Goal: Obtain resource: Download file/media

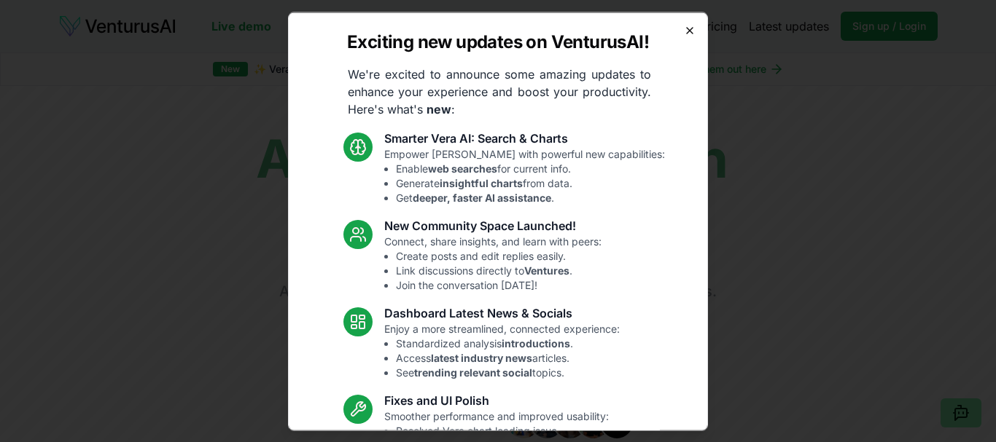
click at [690, 26] on div "Exciting new updates on VenturusAI! We're excited to announce some amazing upda…" at bounding box center [498, 221] width 420 height 419
click at [689, 28] on icon "button" at bounding box center [690, 30] width 12 height 12
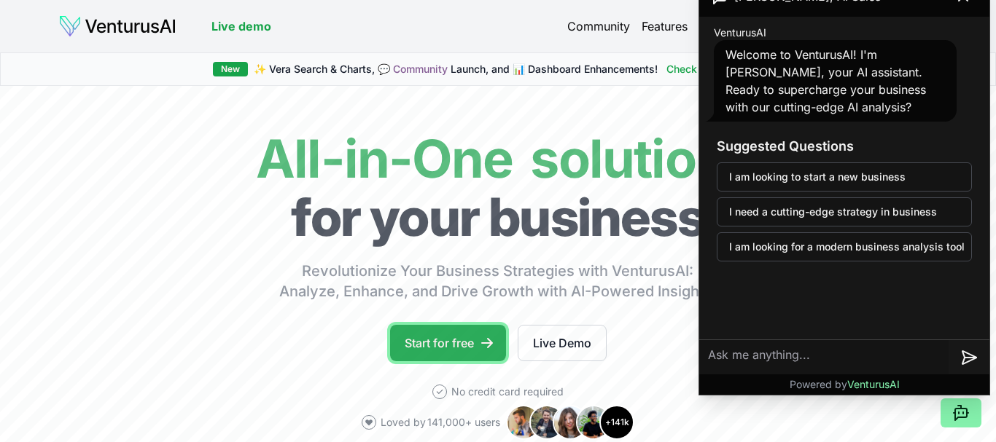
click at [436, 329] on link "Start for free" at bounding box center [448, 343] width 116 height 36
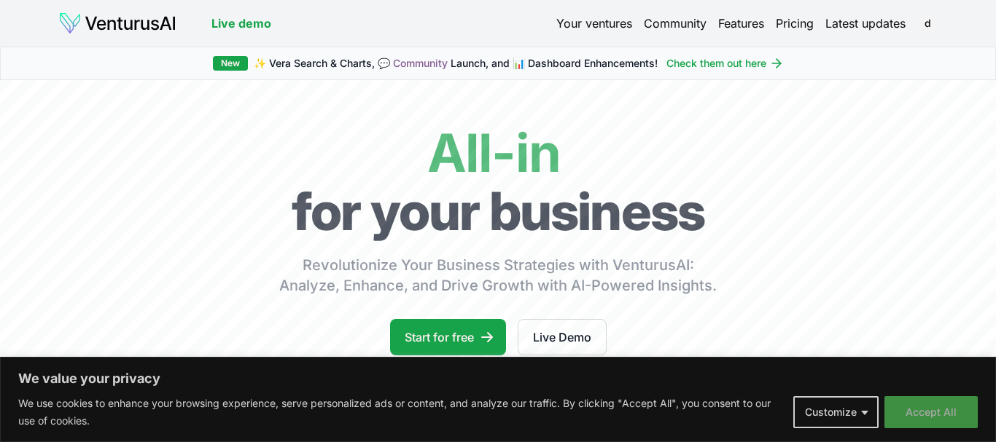
click at [929, 411] on button "Accept All" at bounding box center [930, 413] width 93 height 32
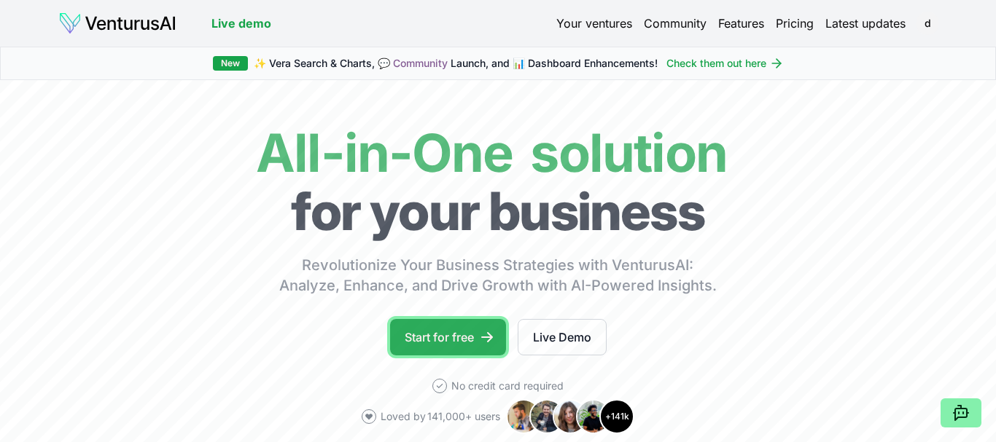
click at [463, 343] on link "Start for free" at bounding box center [448, 337] width 116 height 36
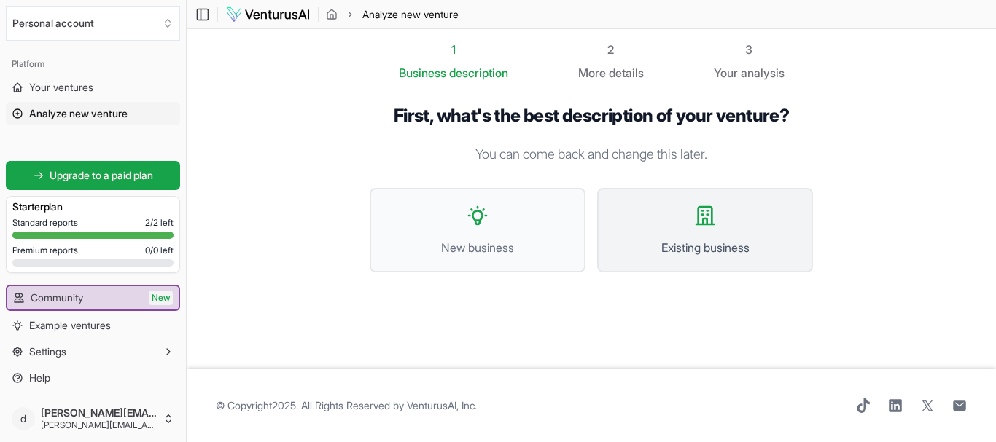
click at [717, 264] on button "Existing business" at bounding box center [705, 230] width 216 height 85
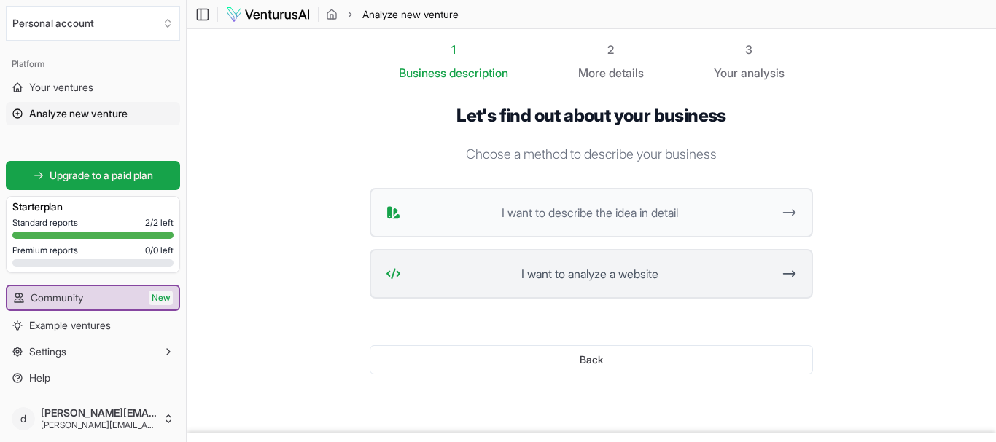
click at [562, 273] on span "I want to analyze a website" at bounding box center [589, 273] width 365 height 17
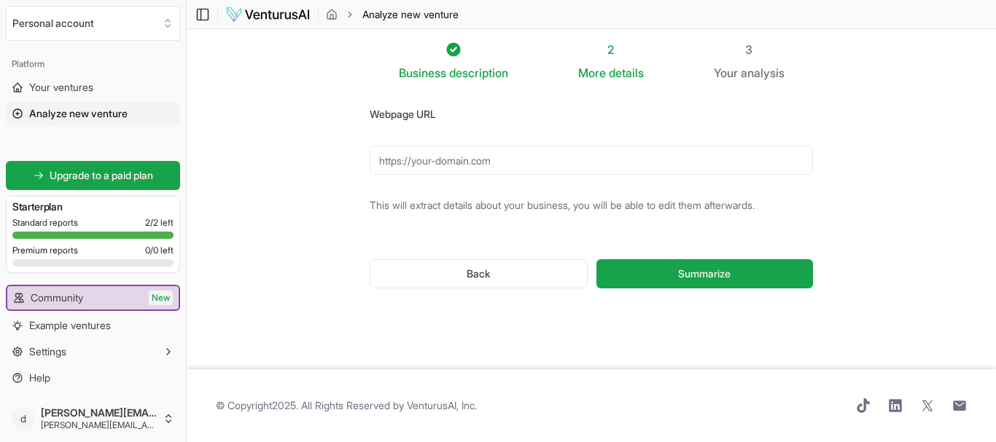
click at [499, 155] on input "Webpage URL" at bounding box center [591, 160] width 443 height 29
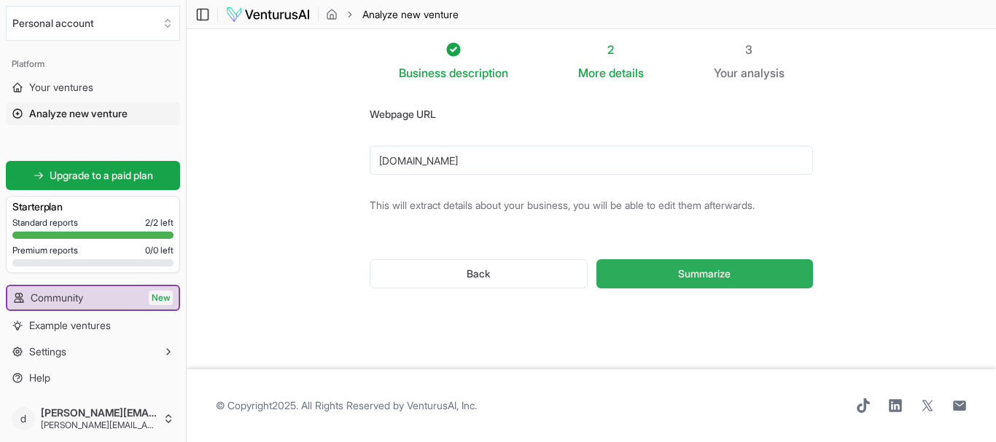
click at [628, 262] on button "Summarize" at bounding box center [704, 273] width 216 height 29
type input "[URL][DOMAIN_NAME]"
click at [637, 276] on button "Summarize" at bounding box center [704, 273] width 216 height 29
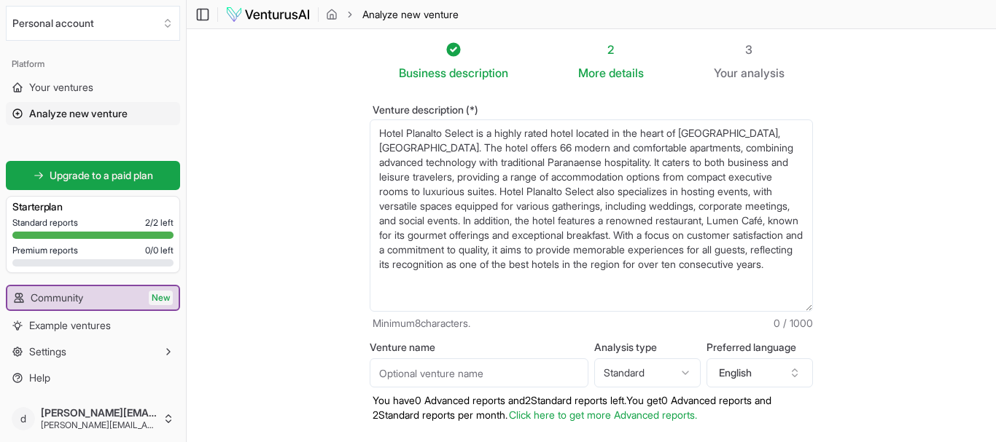
drag, startPoint x: 808, startPoint y: 196, endPoint x: 811, endPoint y: 303, distance: 106.5
click at [811, 303] on textarea "Hotel Planalto Select is a highly rated hotel located in the heart of [GEOGRAPH…" at bounding box center [591, 216] width 443 height 192
click at [479, 200] on textarea "Hotel Planalto Select is a highly rated hotel located in the heart of [GEOGRAPH…" at bounding box center [591, 216] width 443 height 192
click at [340, 169] on section "Business description 2 More details 3 Your analysis Venture description (*) Hot…" at bounding box center [591, 281] width 809 height 504
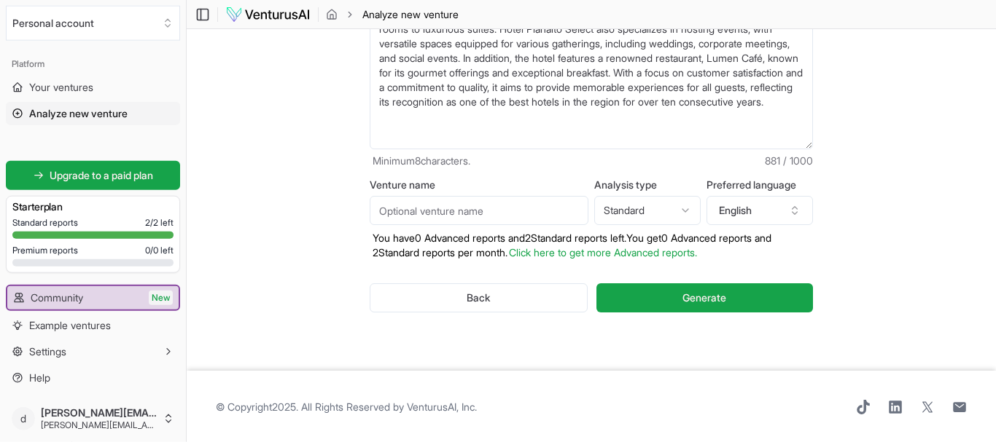
scroll to position [164, 0]
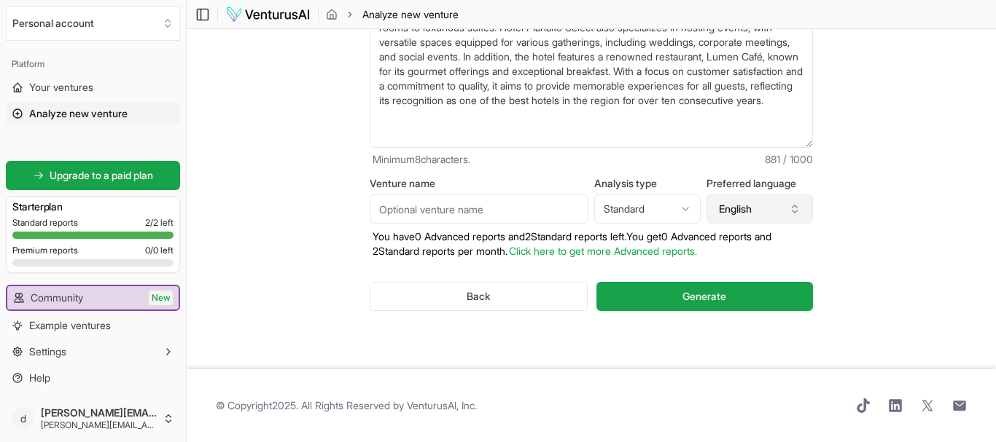
click at [755, 200] on button "English" at bounding box center [759, 209] width 106 height 29
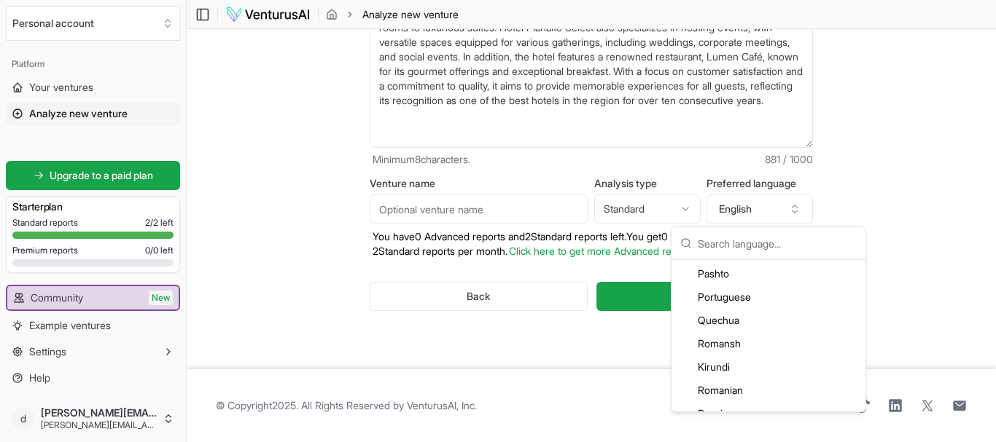
scroll to position [2986, 0]
click at [742, 303] on div "Portuguese" at bounding box center [768, 297] width 188 height 23
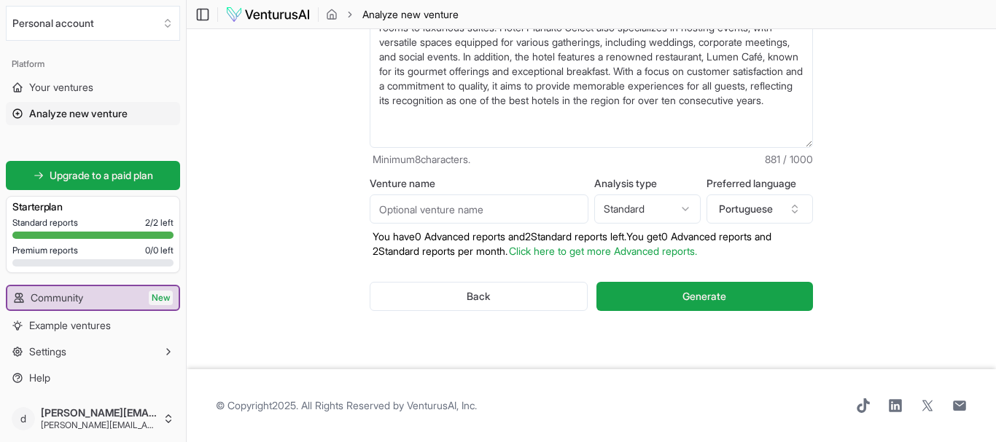
click at [680, 203] on html "We value your privacy We use cookies to enhance your browsing experience, serve…" at bounding box center [498, 57] width 996 height 442
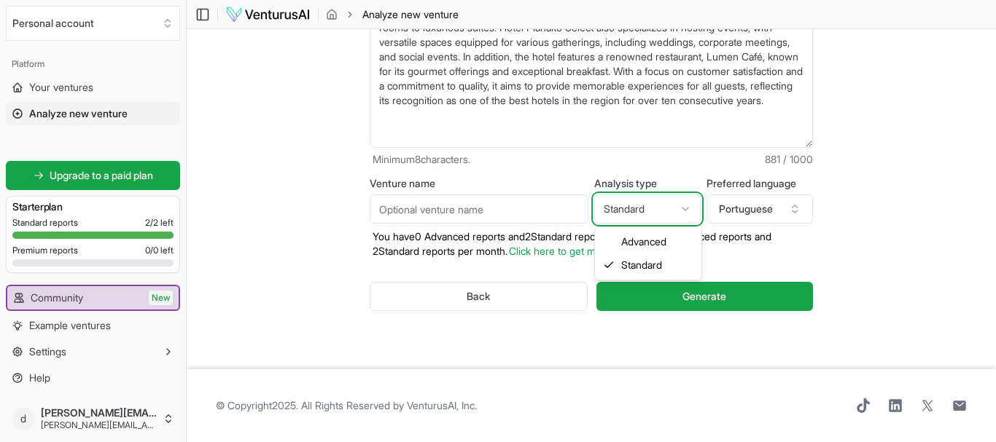
click at [680, 203] on html "We value your privacy We use cookies to enhance your browsing experience, serve…" at bounding box center [498, 57] width 996 height 442
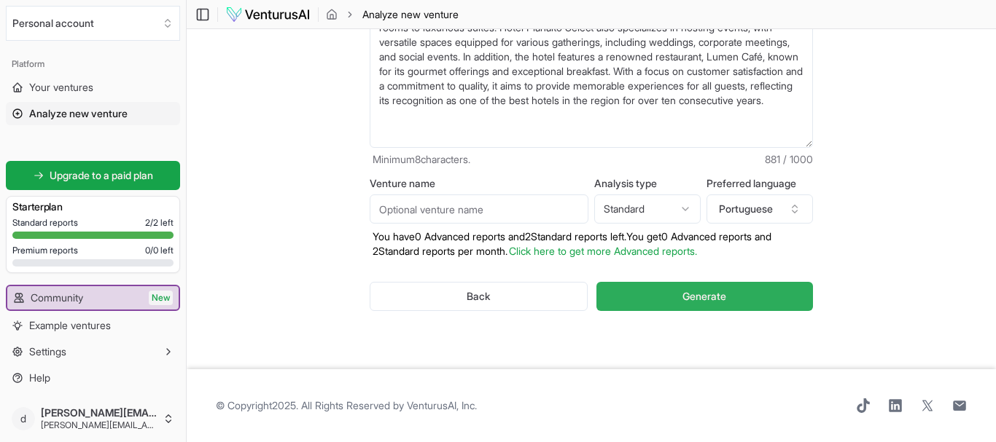
click at [673, 302] on button "Generate" at bounding box center [704, 296] width 216 height 29
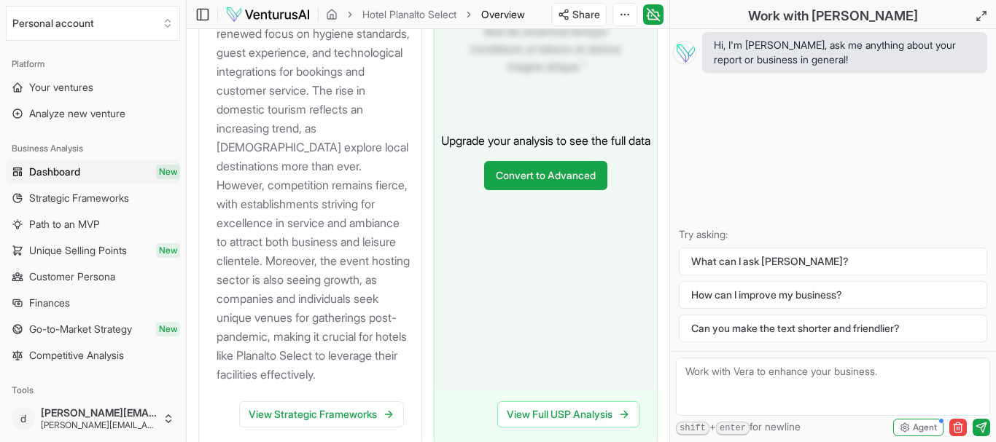
scroll to position [1913, 0]
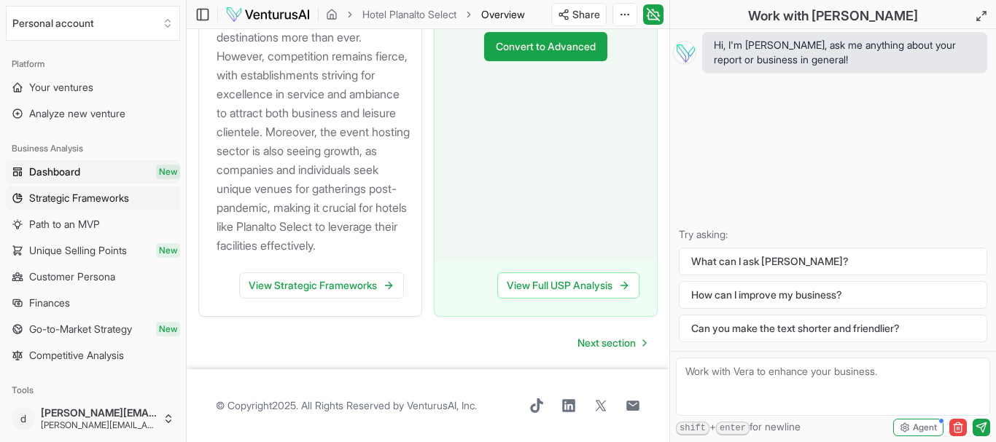
click at [66, 190] on link "Strategic Frameworks" at bounding box center [93, 198] width 174 height 23
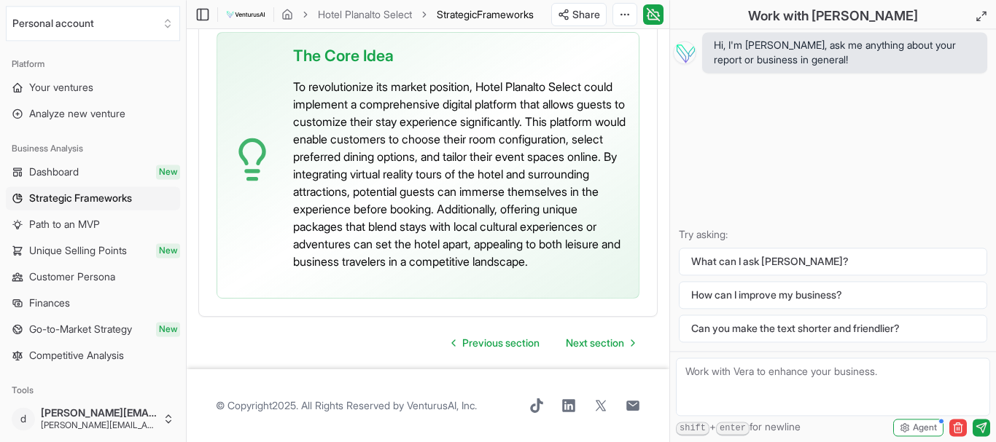
scroll to position [4508, 0]
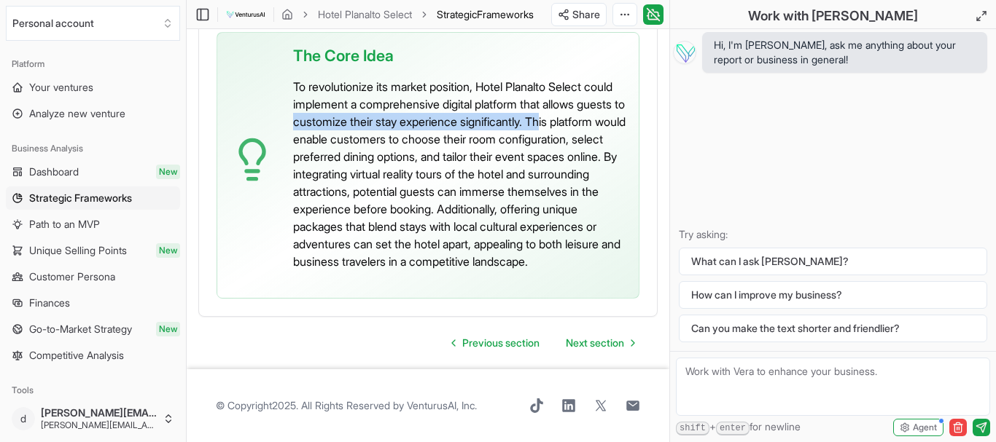
drag, startPoint x: 378, startPoint y: 104, endPoint x: 379, endPoint y: 115, distance: 11.7
click at [379, 115] on p "To revolutionize its market position, Hotel Planalto Select could implement a c…" at bounding box center [460, 174] width 334 height 192
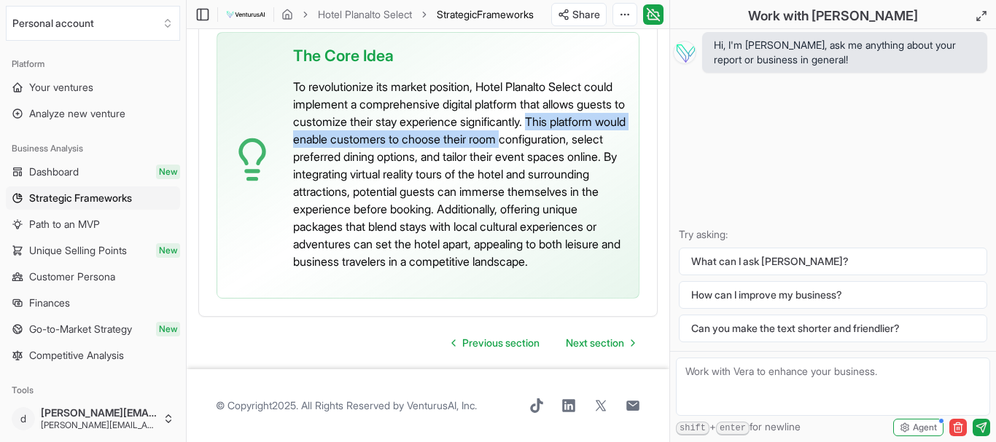
drag, startPoint x: 379, startPoint y: 115, endPoint x: 391, endPoint y: 132, distance: 20.4
click at [391, 132] on p "To revolutionize its market position, Hotel Planalto Select could implement a c…" at bounding box center [460, 174] width 334 height 192
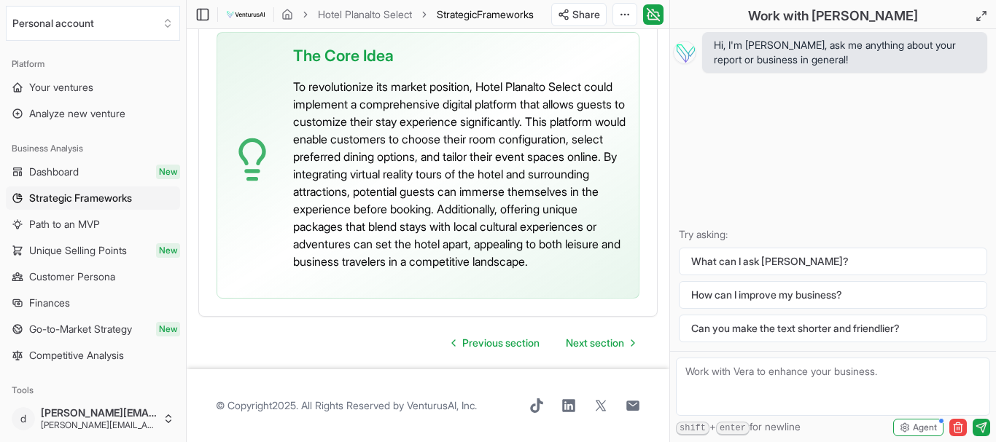
click at [391, 132] on p "To revolutionize its market position, Hotel Planalto Select could implement a c…" at bounding box center [460, 174] width 334 height 192
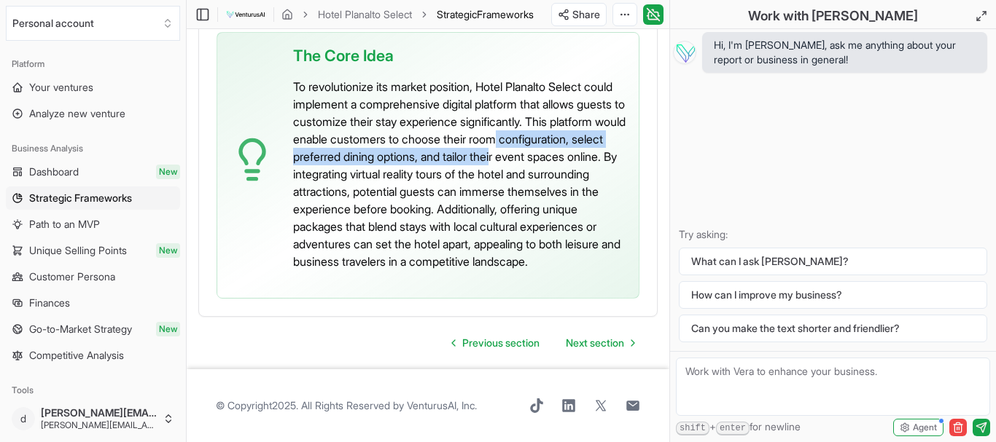
drag, startPoint x: 391, startPoint y: 132, endPoint x: 413, endPoint y: 162, distance: 37.5
click at [413, 162] on p "To revolutionize its market position, Hotel Planalto Select could implement a c…" at bounding box center [460, 174] width 334 height 192
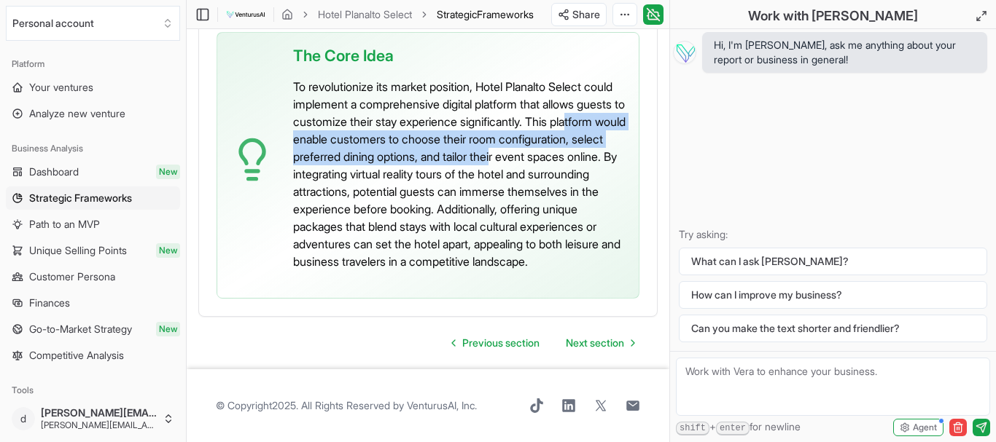
drag, startPoint x: 413, startPoint y: 162, endPoint x: 407, endPoint y: 125, distance: 37.6
click at [407, 125] on p "To revolutionize its market position, Hotel Planalto Select could implement a c…" at bounding box center [460, 174] width 334 height 192
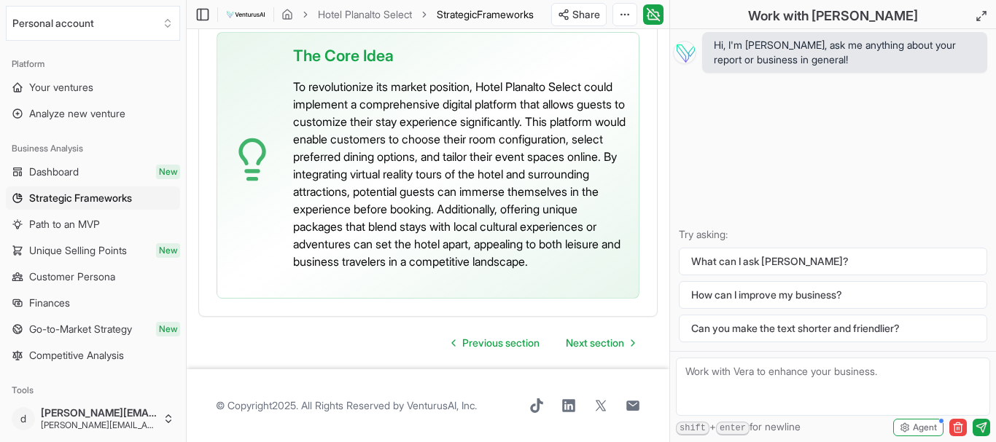
click at [407, 125] on p "To revolutionize its market position, Hotel Planalto Select could implement a c…" at bounding box center [460, 174] width 334 height 192
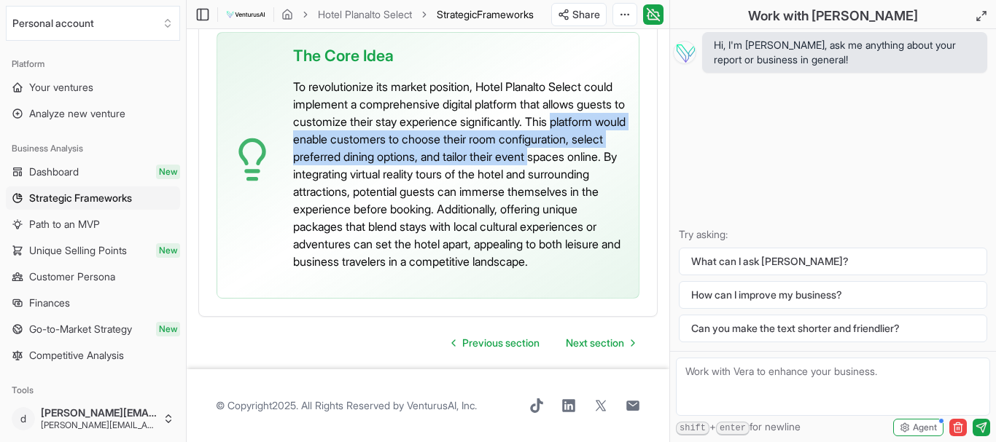
drag, startPoint x: 407, startPoint y: 125, endPoint x: 423, endPoint y: 149, distance: 28.5
click at [423, 149] on p "To revolutionize its market position, Hotel Planalto Select could implement a c…" at bounding box center [460, 174] width 334 height 192
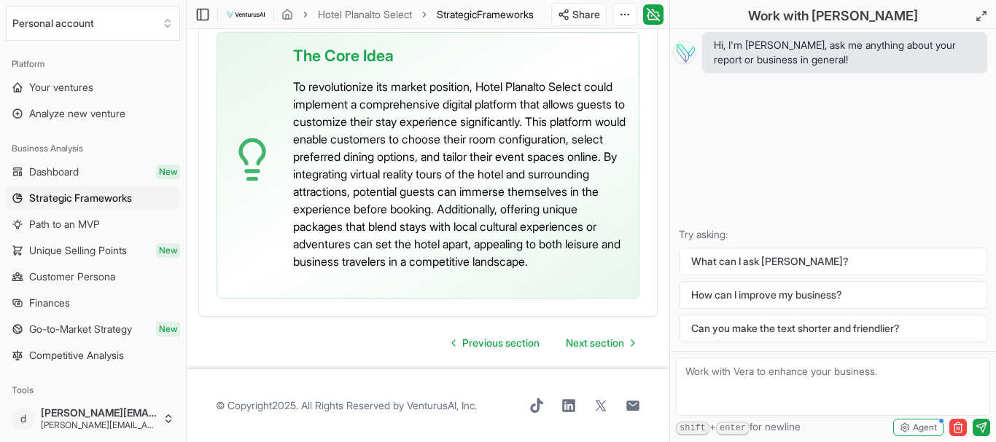
click at [423, 149] on p "To revolutionize its market position, Hotel Planalto Select could implement a c…" at bounding box center [460, 174] width 334 height 192
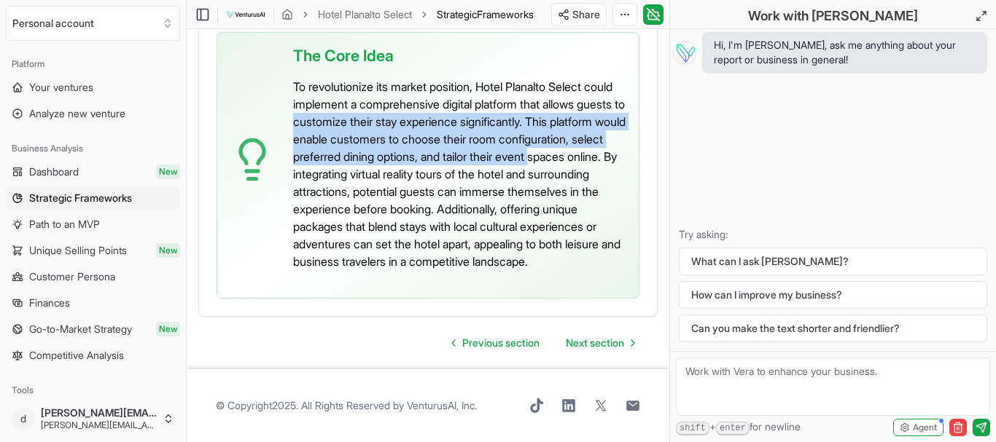
drag, startPoint x: 423, startPoint y: 149, endPoint x: 399, endPoint y: 105, distance: 49.6
click at [399, 105] on p "To revolutionize its market position, Hotel Planalto Select could implement a c…" at bounding box center [460, 174] width 334 height 192
drag, startPoint x: 399, startPoint y: 105, endPoint x: 434, endPoint y: 159, distance: 64.7
click at [434, 159] on p "To revolutionize its market position, Hotel Planalto Select could implement a c…" at bounding box center [460, 174] width 334 height 192
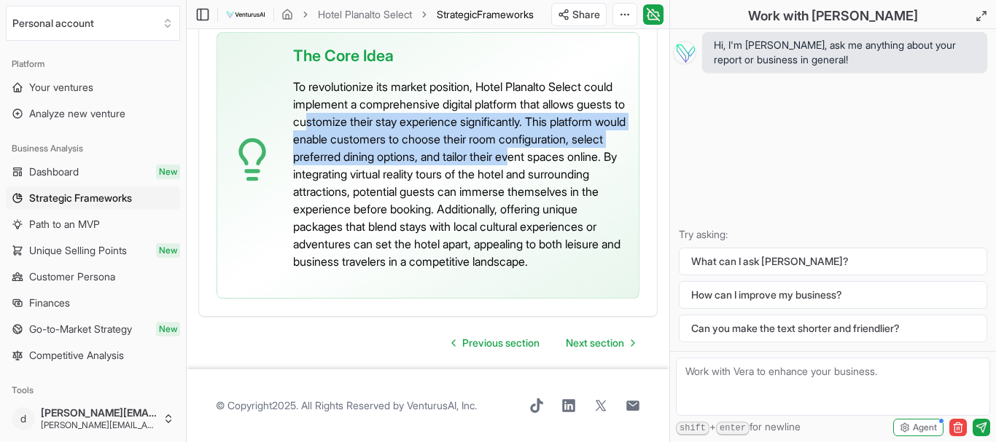
click at [434, 159] on p "To revolutionize its market position, Hotel Planalto Select could implement a c…" at bounding box center [460, 174] width 334 height 192
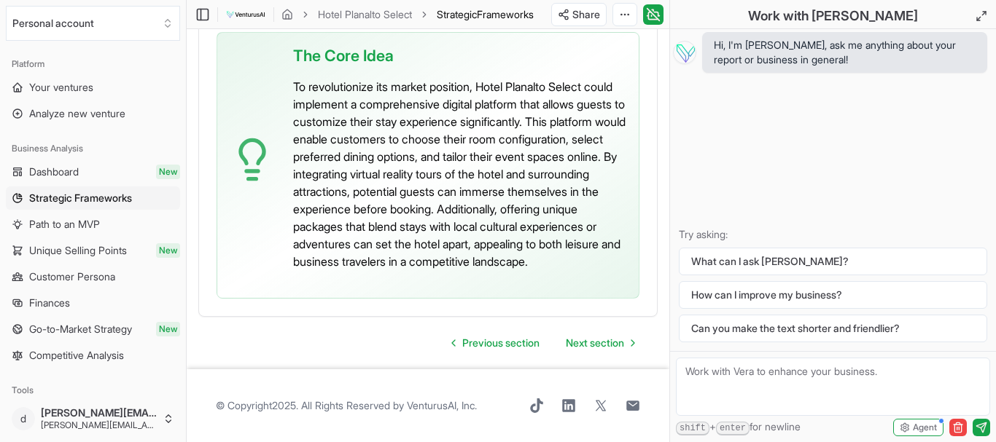
click at [434, 157] on p "To revolutionize its market position, Hotel Planalto Select could implement a c…" at bounding box center [460, 174] width 334 height 192
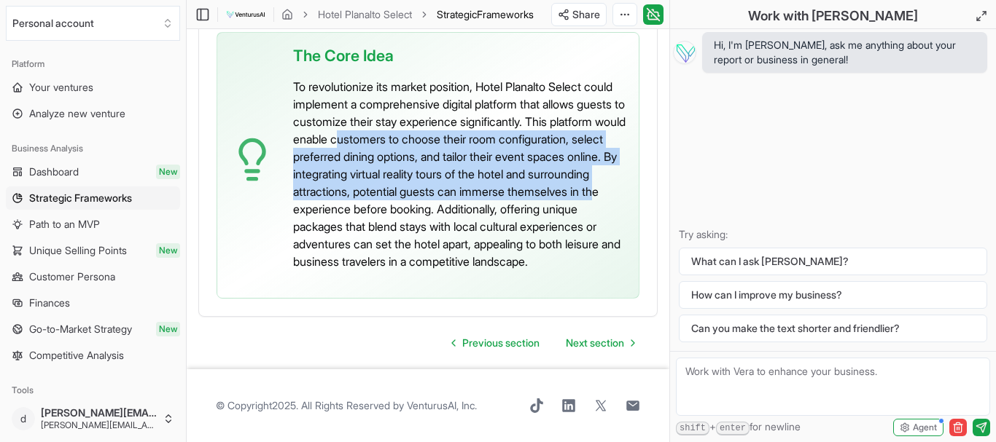
drag, startPoint x: 545, startPoint y: 200, endPoint x: 526, endPoint y: 122, distance: 80.4
click at [526, 122] on p "To revolutionize its market position, Hotel Planalto Select could implement a c…" at bounding box center [460, 174] width 334 height 192
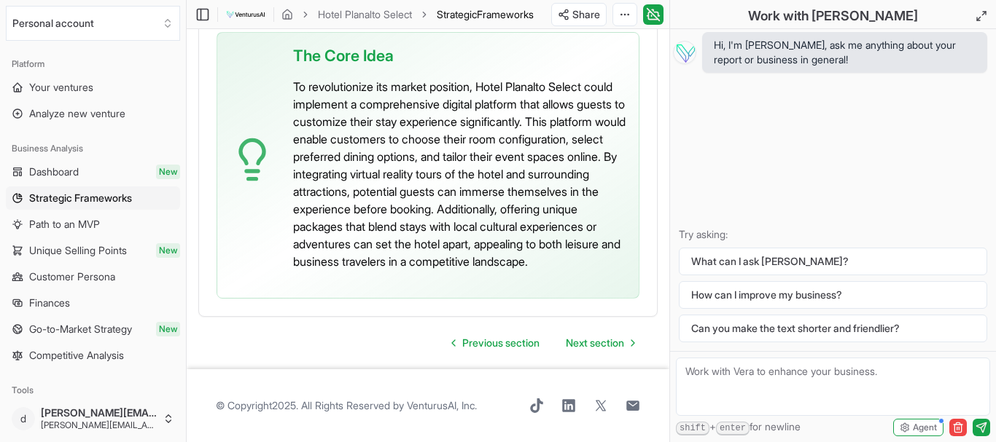
click at [526, 123] on p "To revolutionize its market position, Hotel Planalto Select could implement a c…" at bounding box center [460, 174] width 334 height 192
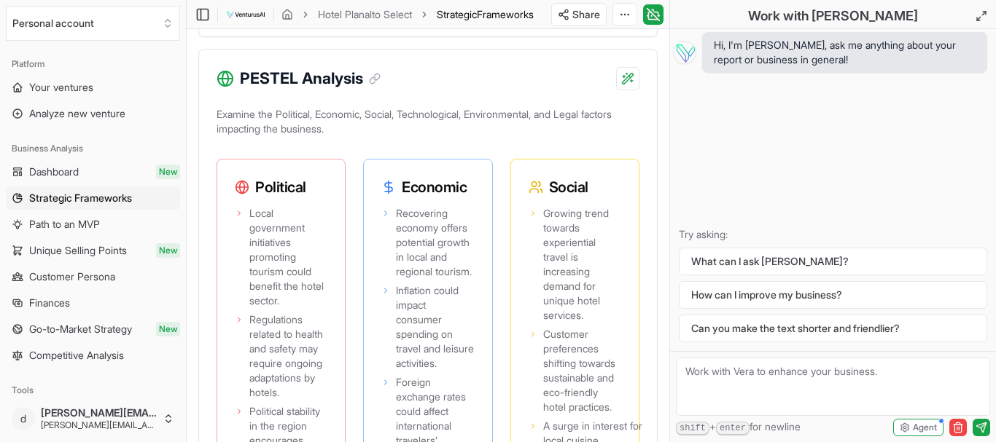
scroll to position [1757, 0]
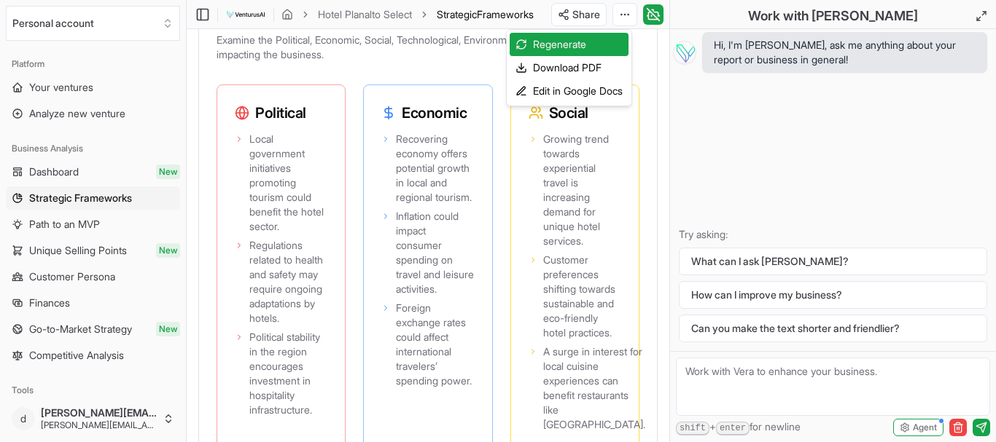
click at [577, 87] on div "Edit in Google Docs" at bounding box center [569, 90] width 119 height 23
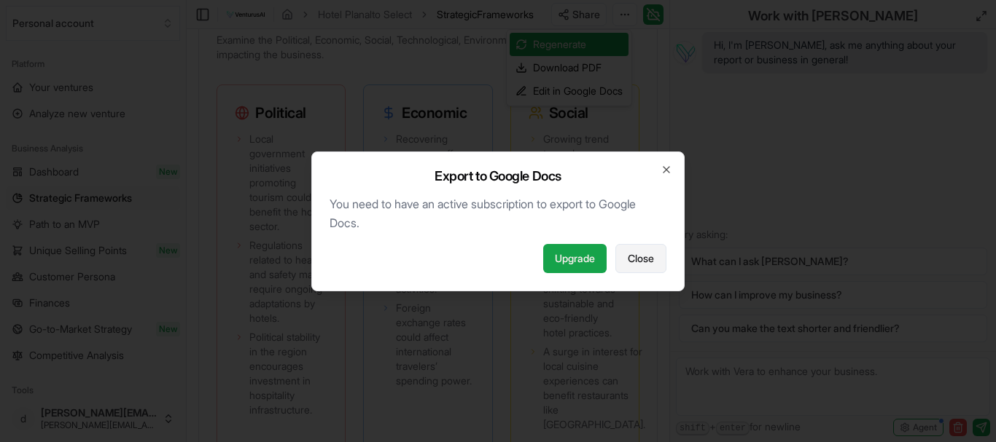
click at [644, 270] on button "Close" at bounding box center [640, 258] width 51 height 29
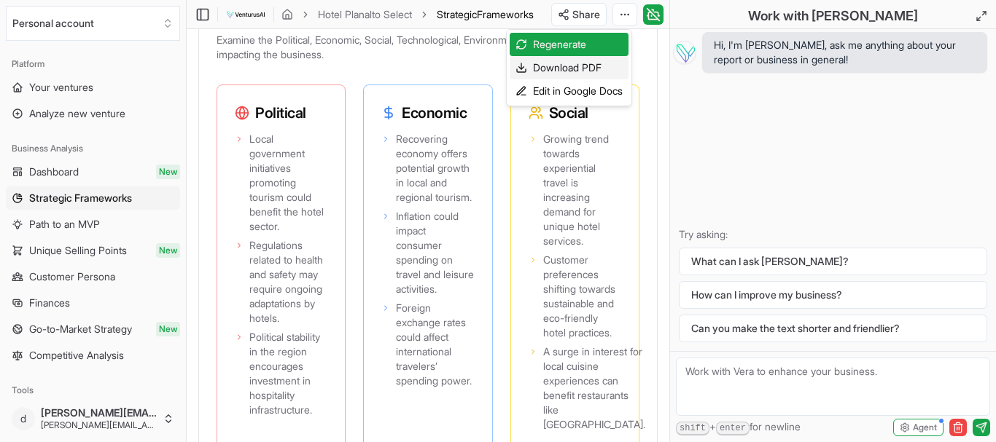
click at [584, 63] on div "Download PDF" at bounding box center [569, 67] width 119 height 23
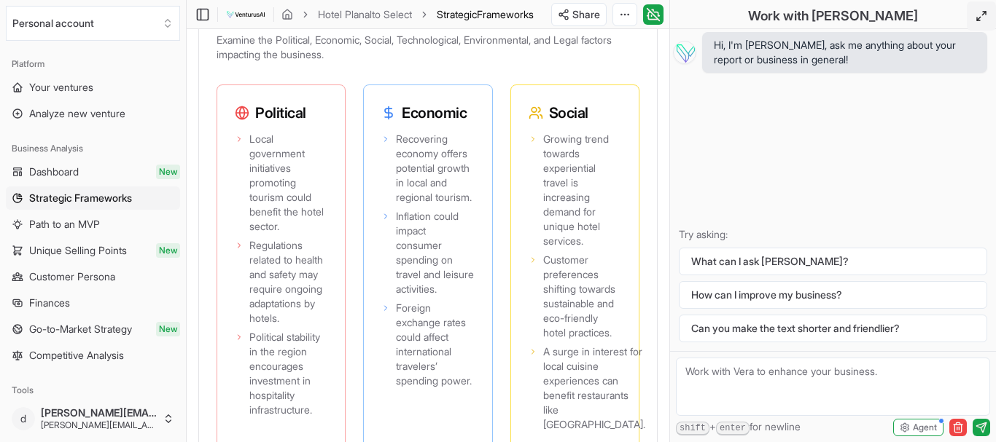
click at [977, 20] on line at bounding box center [979, 19] width 4 height 4
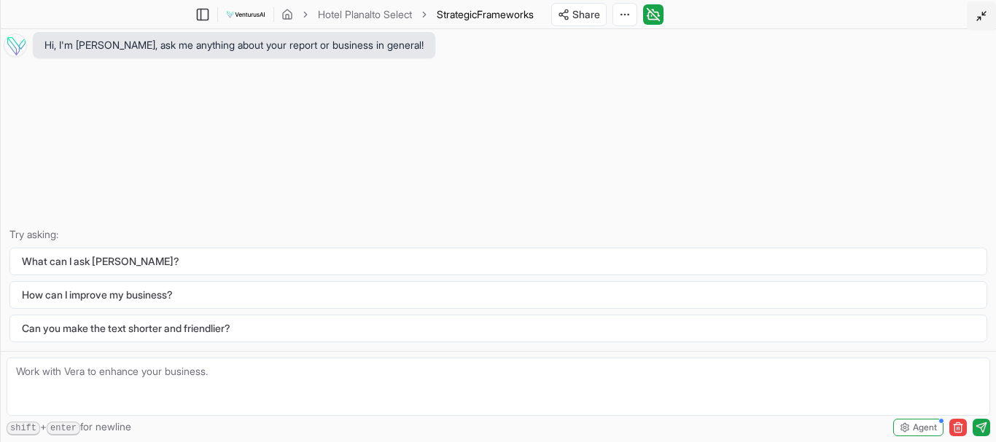
click at [977, 20] on line at bounding box center [979, 19] width 4 height 4
